Goal: Transaction & Acquisition: Purchase product/service

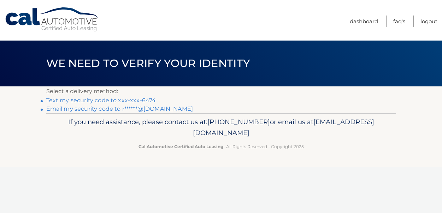
click at [90, 102] on link "Text my security code to xxx-xxx-6474" at bounding box center [101, 100] width 110 height 7
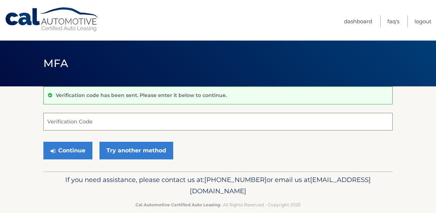
click at [104, 126] on input "Verification Code" at bounding box center [217, 122] width 349 height 18
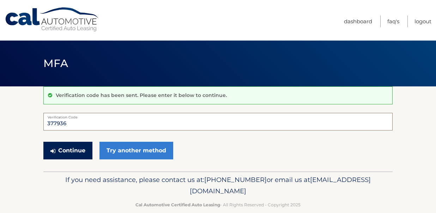
type input "377936"
click at [65, 149] on button "Continue" at bounding box center [67, 151] width 49 height 18
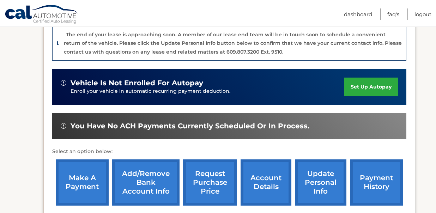
scroll to position [188, 0]
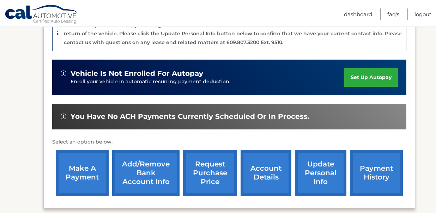
click at [77, 169] on link "make a payment" at bounding box center [82, 173] width 53 height 46
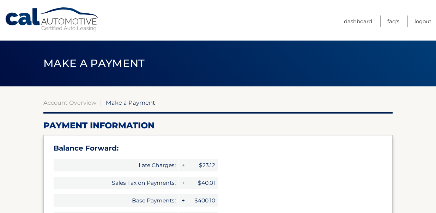
select select "M2RmZmJiZWQtYzFiMi00NTE2LWFjYTUtZjJhMDFhZDlmMzg5"
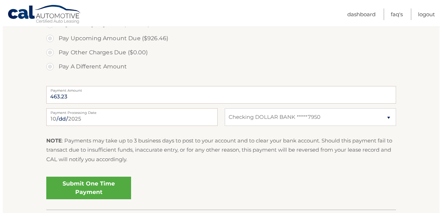
scroll to position [329, 0]
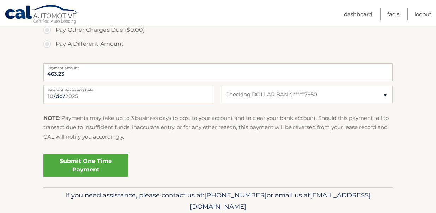
click at [94, 167] on link "Submit One Time Payment" at bounding box center [85, 165] width 85 height 23
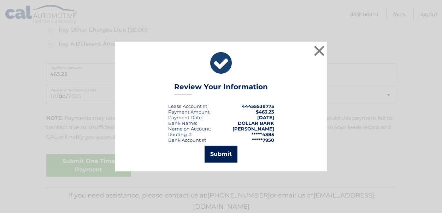
click at [223, 154] on button "Submit" at bounding box center [220, 154] width 33 height 17
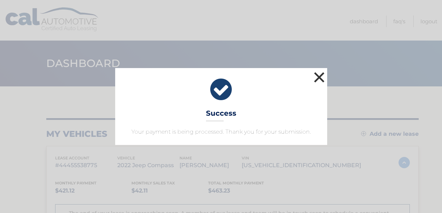
drag, startPoint x: 316, startPoint y: 77, endPoint x: 320, endPoint y: 79, distance: 4.1
click at [317, 77] on button "×" at bounding box center [319, 77] width 14 height 14
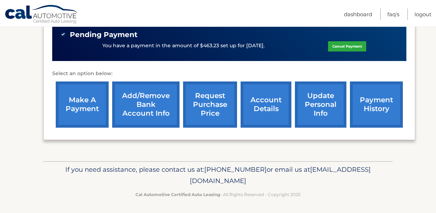
scroll to position [272, 0]
